Goal: Task Accomplishment & Management: Use online tool/utility

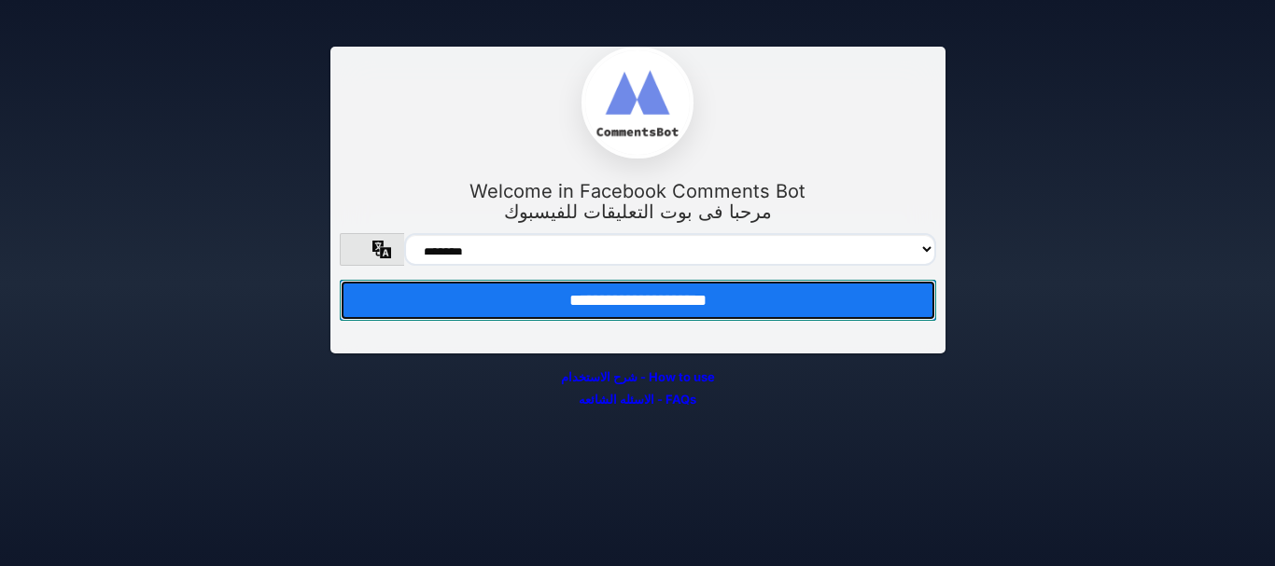
click at [665, 305] on input "**********" at bounding box center [638, 300] width 596 height 41
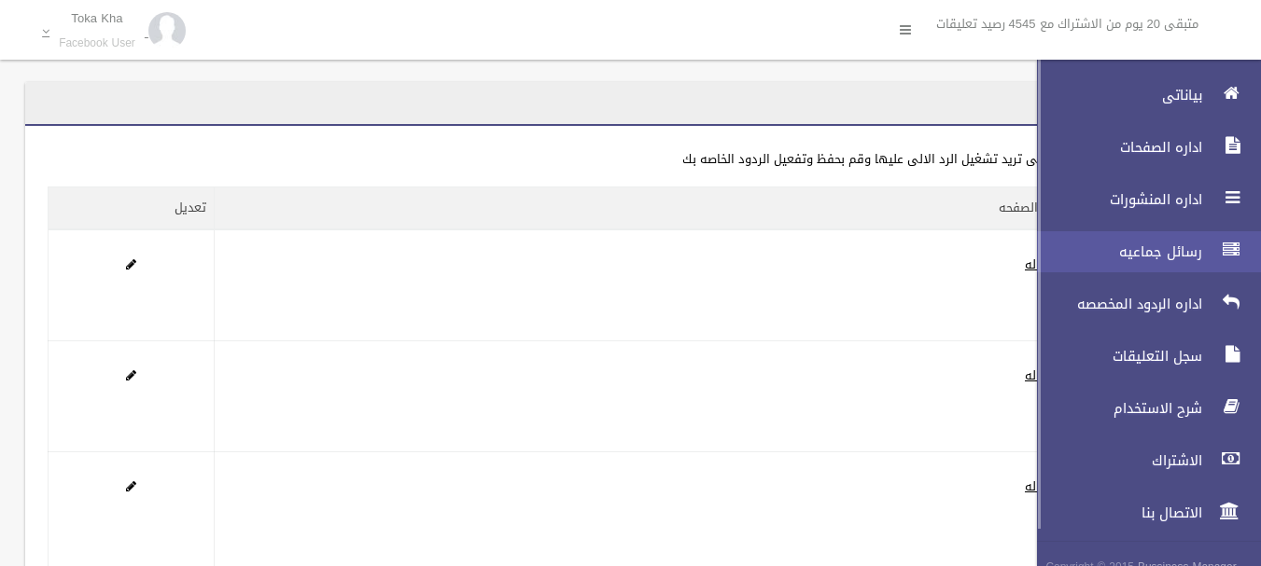
click at [1189, 250] on span "رسائل جماعيه" at bounding box center [1114, 252] width 187 height 19
